Goal: Task Accomplishment & Management: Use online tool/utility

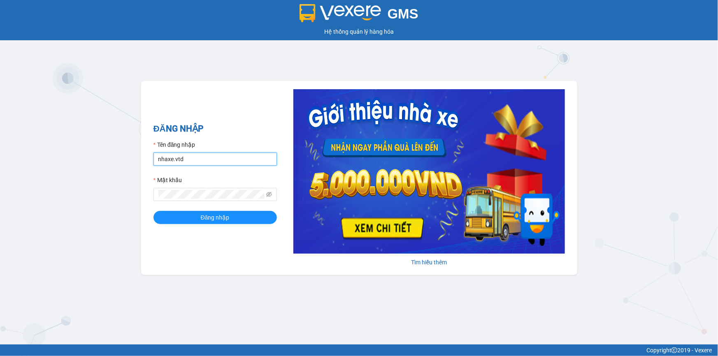
click at [192, 165] on input "nhaxe.vtd" at bounding box center [215, 159] width 123 height 13
click at [192, 161] on input "nhaxe.vtd" at bounding box center [215, 159] width 123 height 13
drag, startPoint x: 193, startPoint y: 160, endPoint x: 155, endPoint y: 157, distance: 38.4
click at [155, 157] on input "nhaxe.vtd" at bounding box center [215, 159] width 123 height 13
type input "thanhvan.vtd"
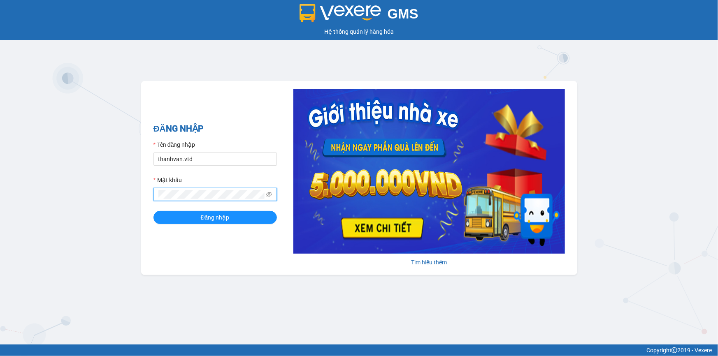
click at [140, 195] on div "GMS Hệ thống [PERSON_NAME] hàng [PERSON_NAME] NHẬP Tên đăng nhập thanhvan.vtd M…" at bounding box center [359, 172] width 718 height 345
click at [154, 211] on button "Đăng nhập" at bounding box center [215, 217] width 123 height 13
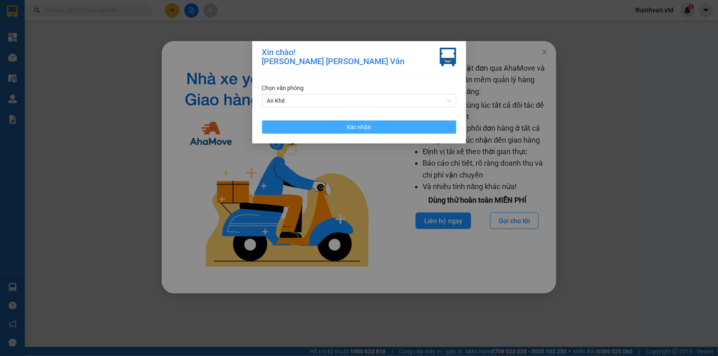
click at [364, 126] on span "Xác nhận" at bounding box center [359, 127] width 25 height 9
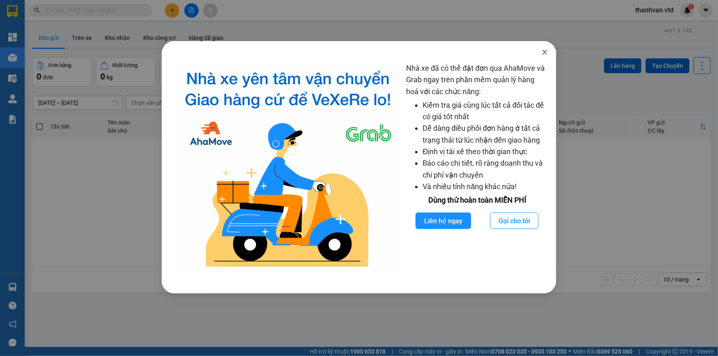
click at [548, 54] on icon "close" at bounding box center [545, 52] width 7 height 7
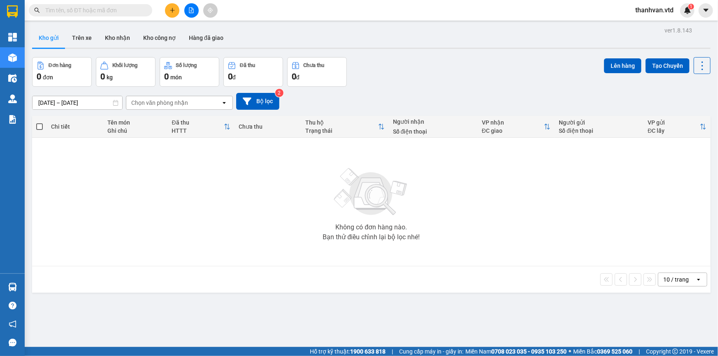
click at [460, 207] on div "Không có đơn hàng nào. Bạn thử điều chỉnh lại bộ lọc nhé!" at bounding box center [371, 201] width 670 height 123
click at [434, 72] on div "Đơn hàng 0 đơn Khối lượng 0 kg Số lượng 0 món Đã thu 0 đ Chưa thu 0 đ Lên hàng …" at bounding box center [371, 72] width 679 height 30
drag, startPoint x: 430, startPoint y: 95, endPoint x: 413, endPoint y: 87, distance: 19.0
click at [431, 95] on div "[DATE] – [DATE] Press the down arrow key to interact with the calendar and sele…" at bounding box center [371, 101] width 679 height 17
click at [457, 93] on div "[DATE] – [DATE] Press the down arrow key to interact with the calendar and sele…" at bounding box center [371, 101] width 679 height 17
